Goal: Transaction & Acquisition: Obtain resource

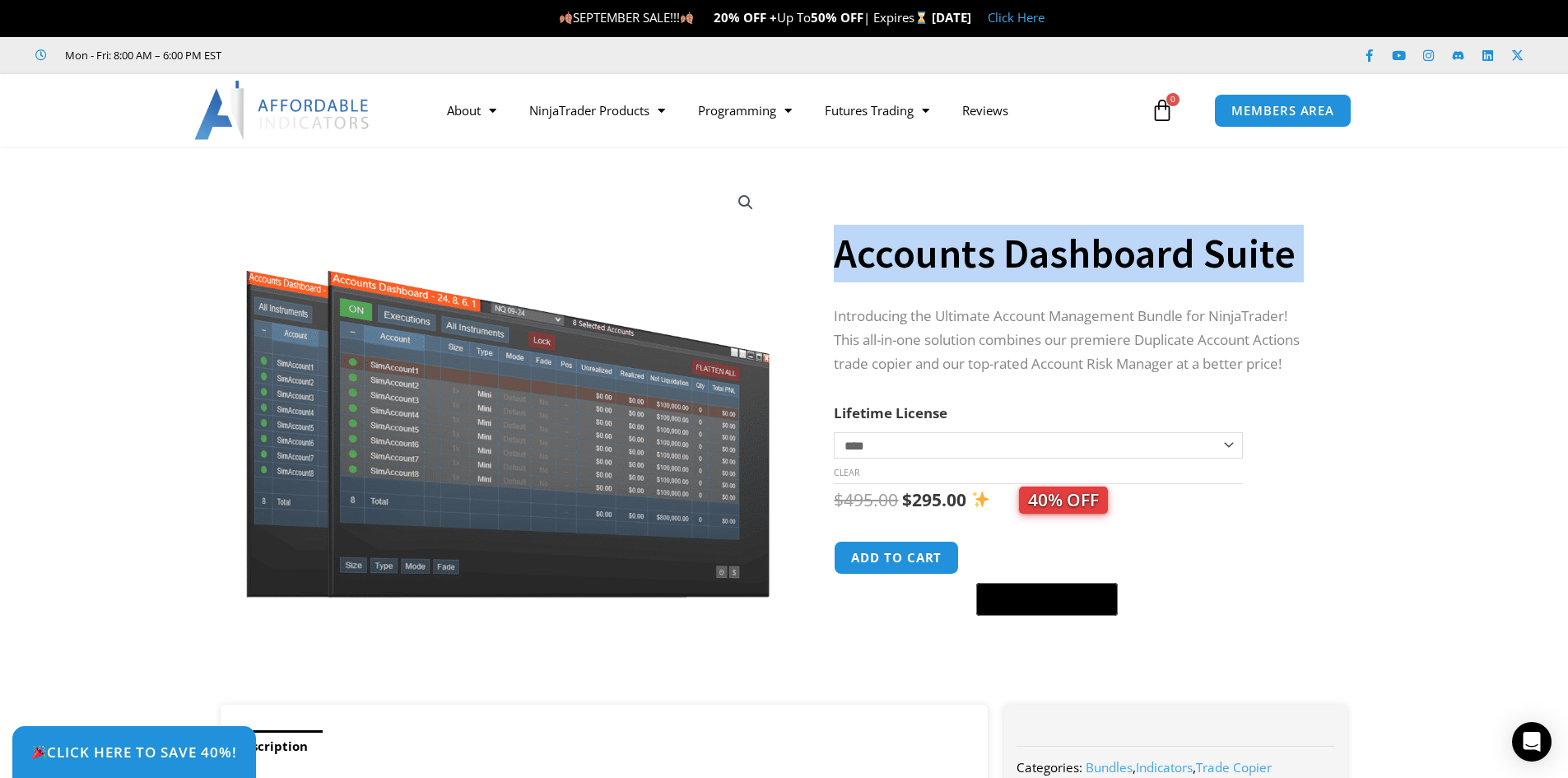
click at [1045, 20] on link "Click Here" at bounding box center [1016, 17] width 57 height 17
